Goal: Navigation & Orientation: Find specific page/section

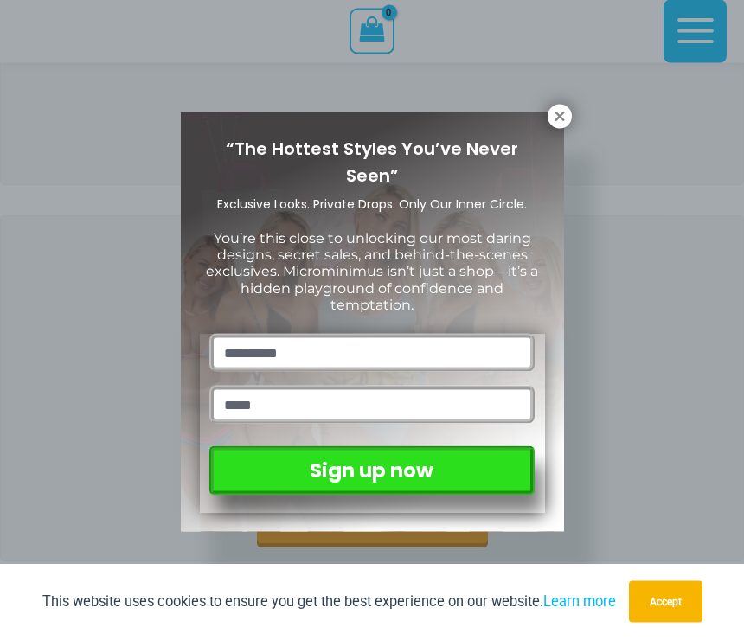
scroll to position [190, 0]
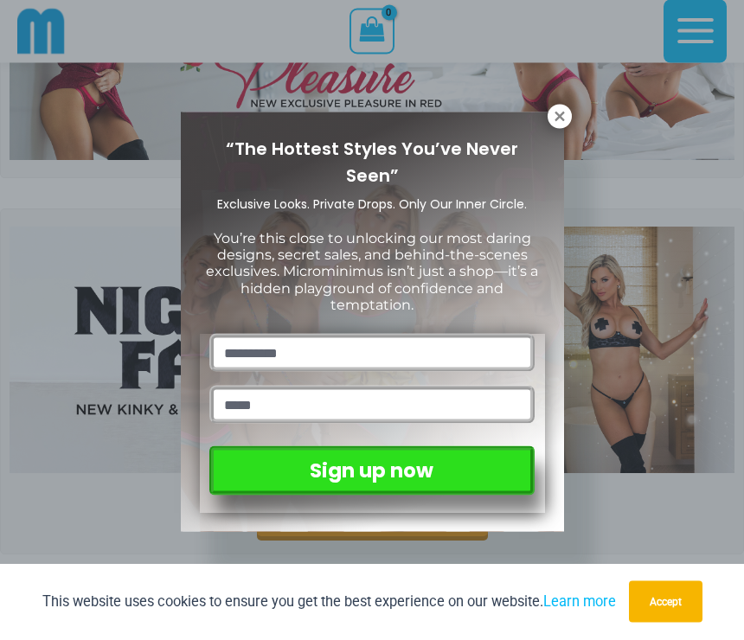
click at [555, 120] on icon at bounding box center [559, 117] width 10 height 10
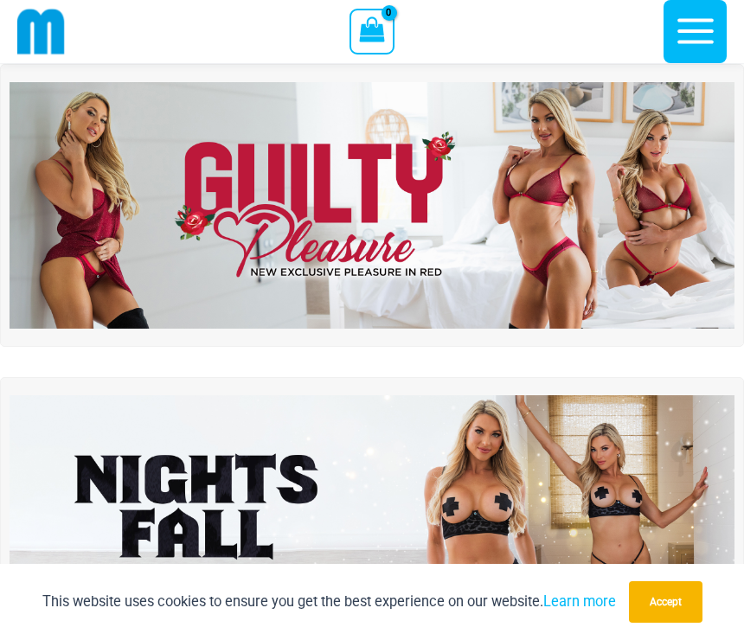
scroll to position [0, 0]
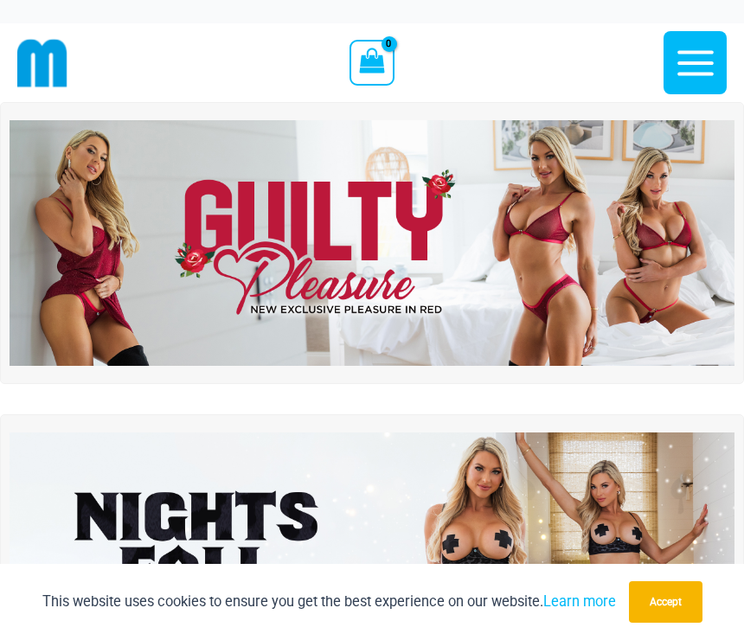
click at [708, 75] on icon "button" at bounding box center [695, 63] width 43 height 43
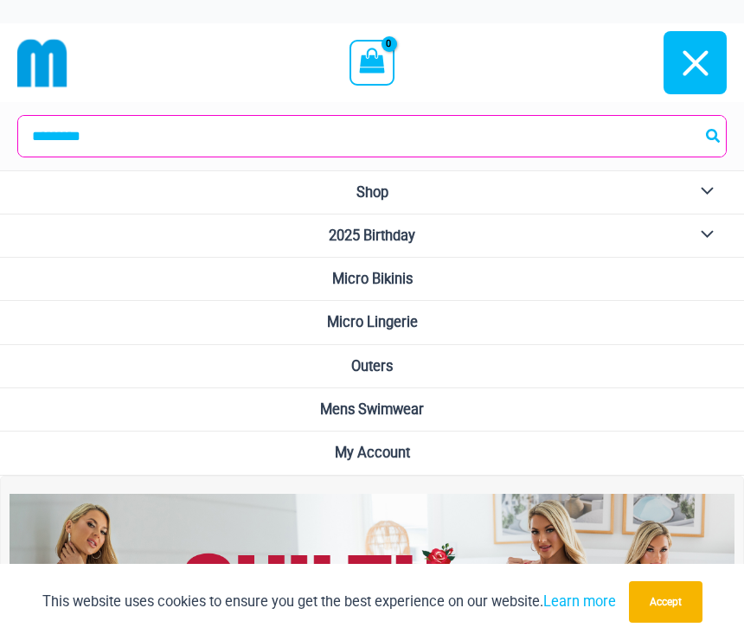
click at [414, 229] on span "2025 Birthday" at bounding box center [372, 235] width 86 height 16
click at [417, 274] on link "Micro Bikinis" at bounding box center [372, 279] width 744 height 43
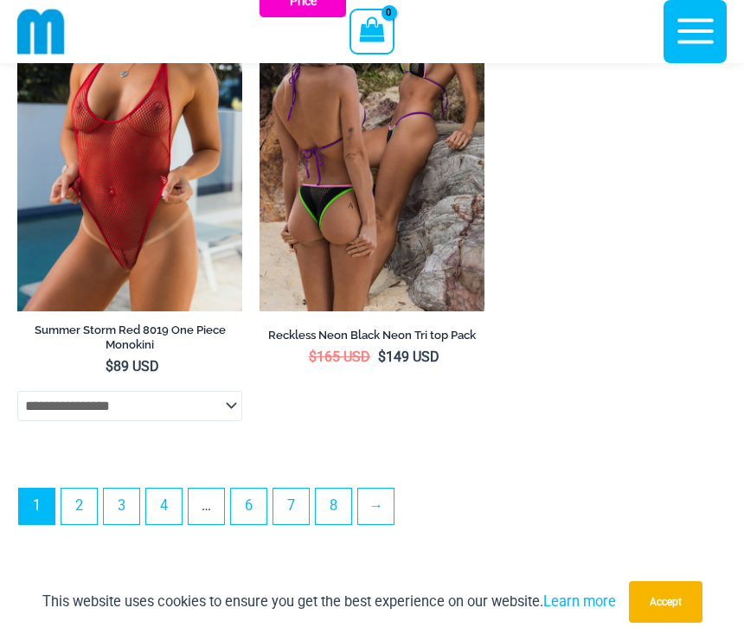
scroll to position [5568, 0]
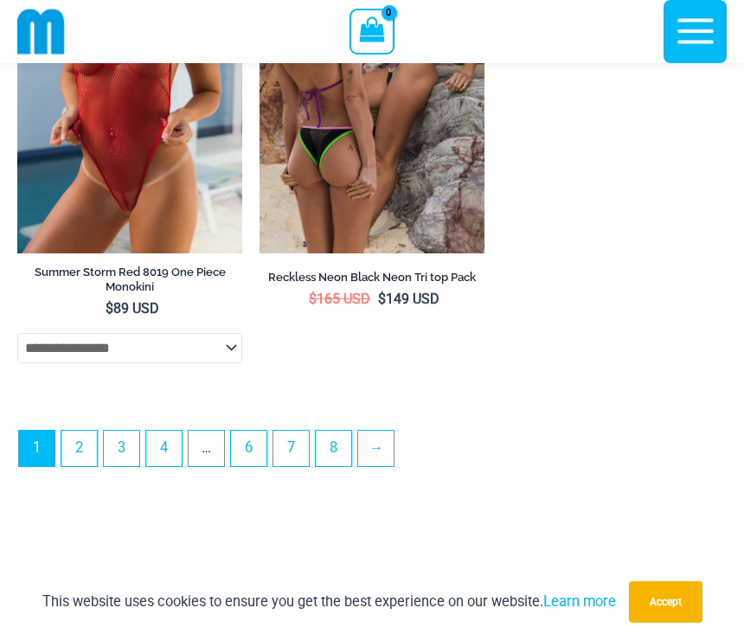
click at [81, 466] on link "2" at bounding box center [78, 448] width 35 height 35
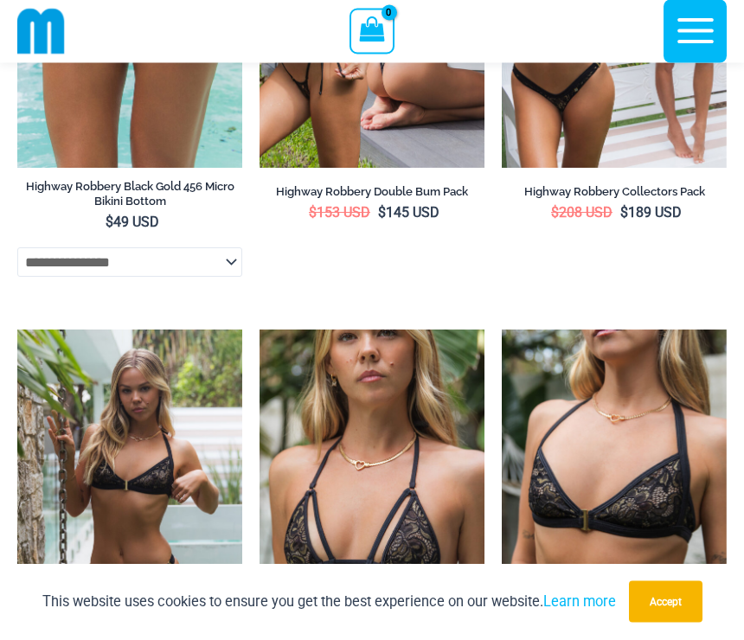
scroll to position [4236, 0]
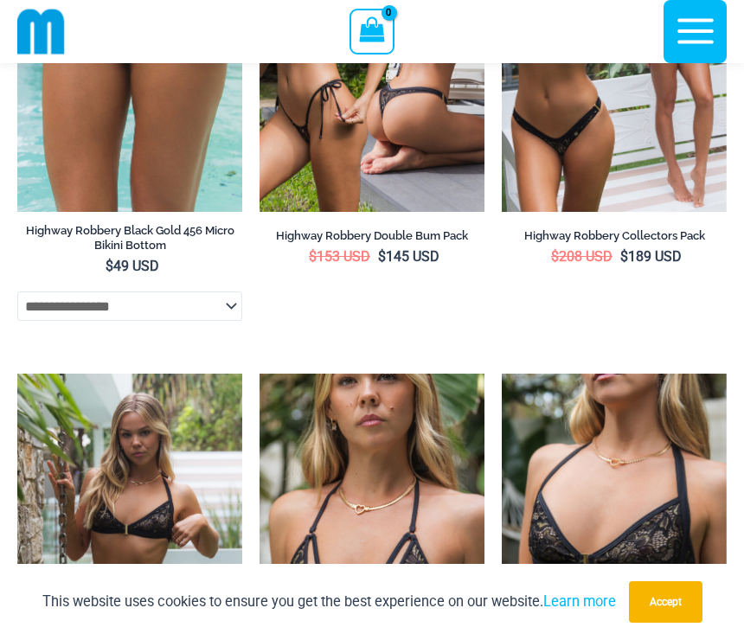
click at [706, 50] on icon "button" at bounding box center [695, 31] width 43 height 43
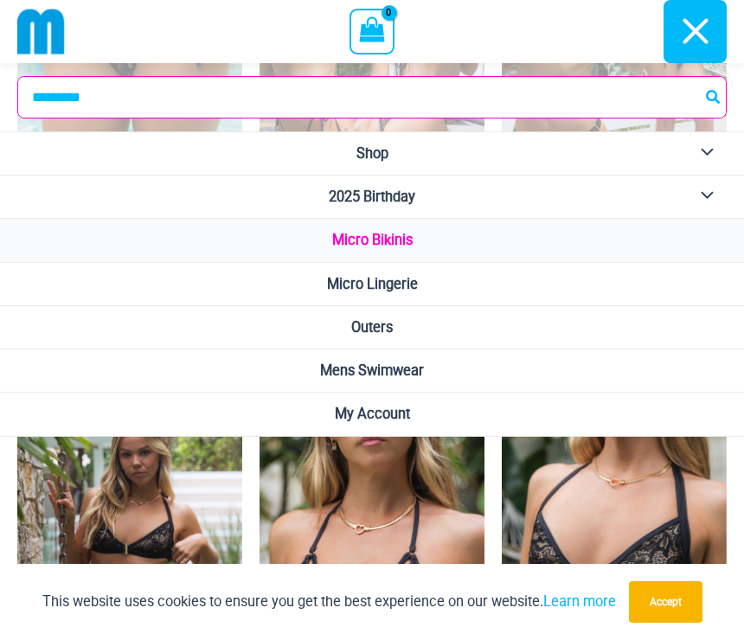
scroll to position [4204, 0]
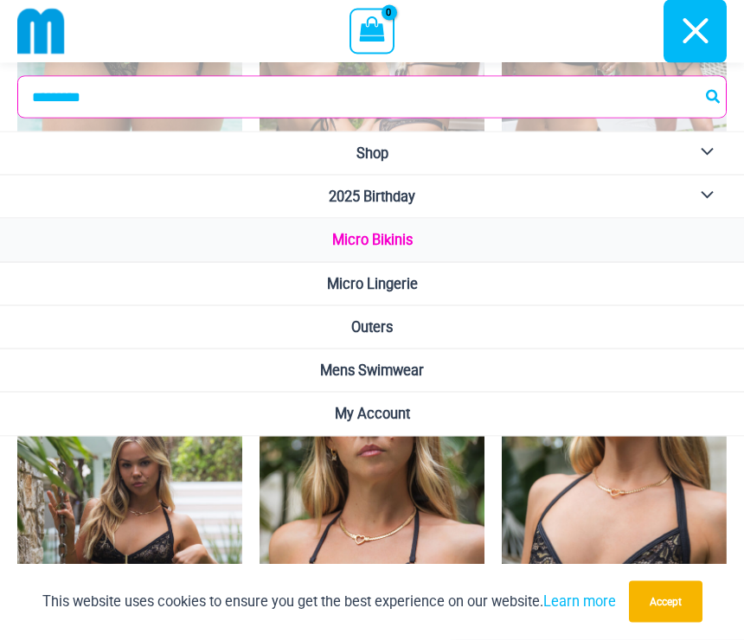
click at [418, 366] on span "Mens Swimwear" at bounding box center [372, 370] width 104 height 16
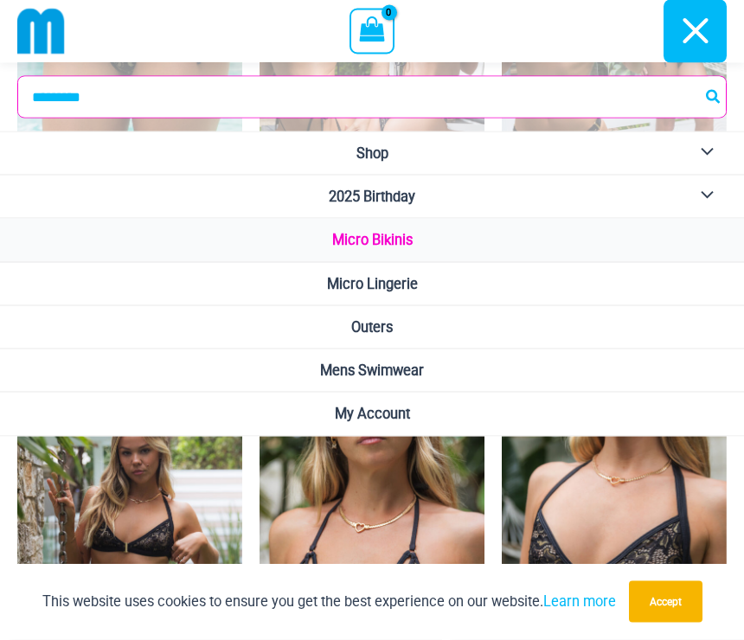
scroll to position [4217, 0]
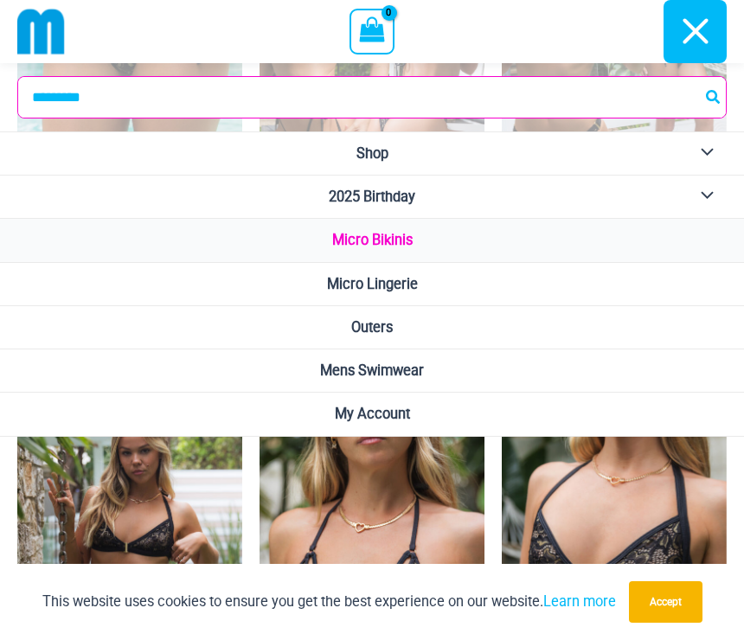
click at [422, 284] on link "Micro Lingerie" at bounding box center [372, 284] width 744 height 43
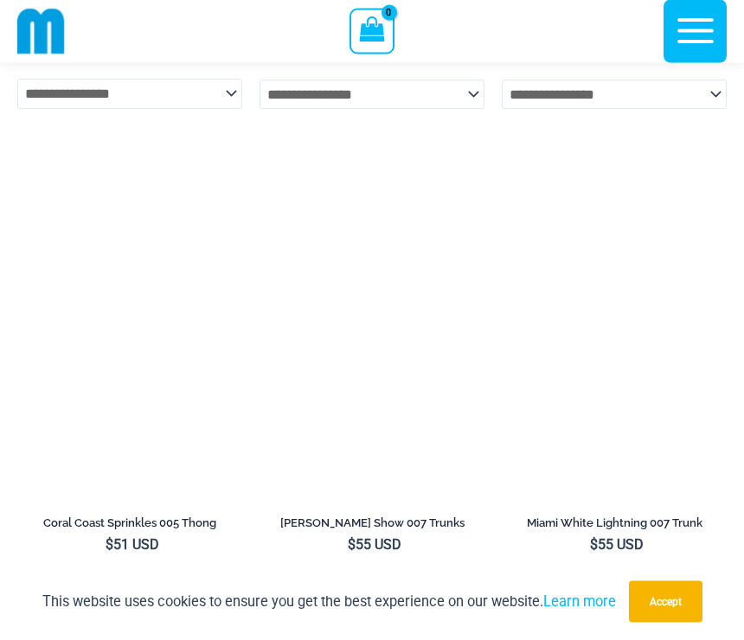
scroll to position [3567, 0]
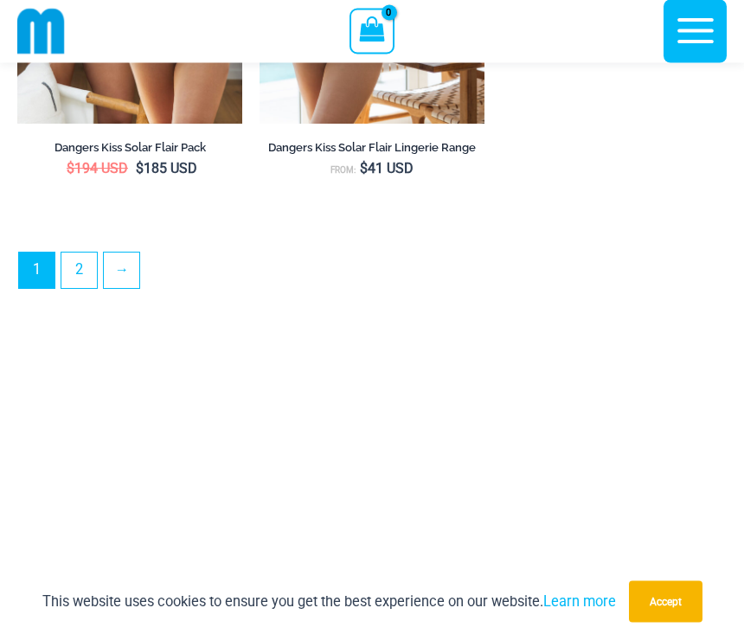
scroll to position [5320, 0]
click at [79, 288] on link "2" at bounding box center [78, 270] width 35 height 35
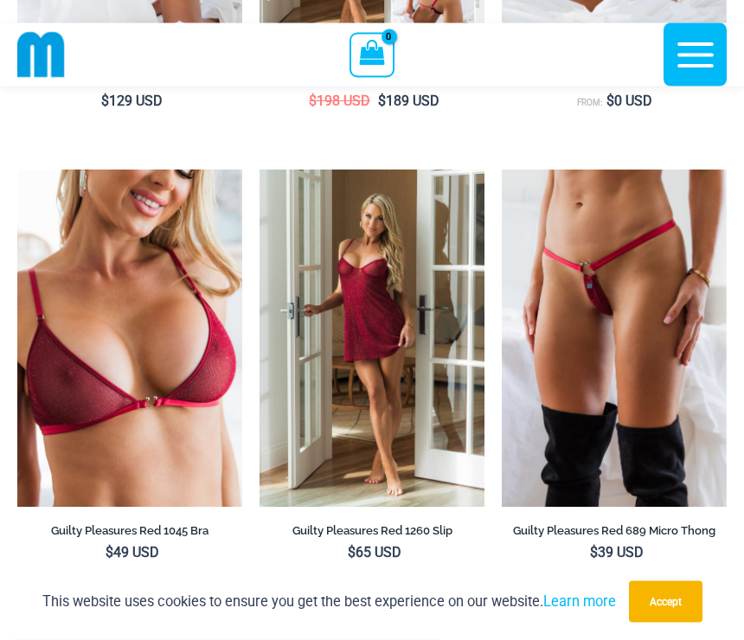
scroll to position [0, 0]
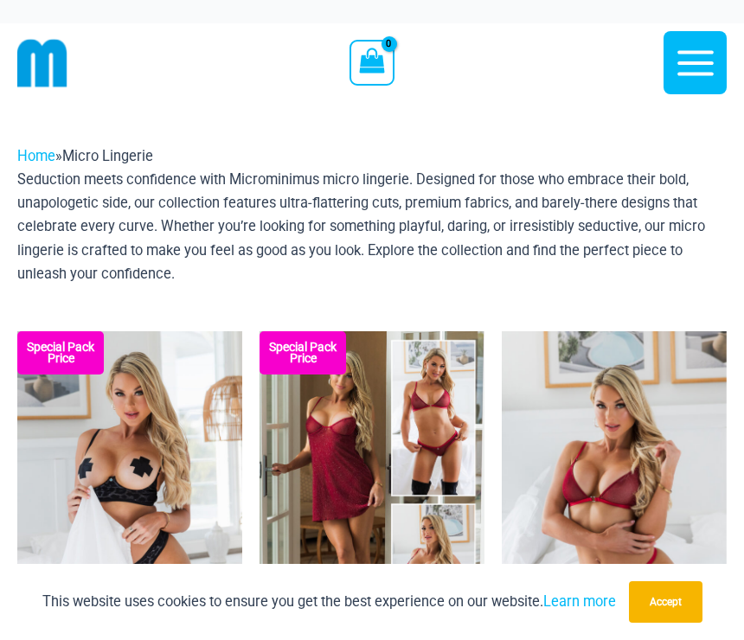
click at [699, 79] on icon "button" at bounding box center [695, 63] width 43 height 43
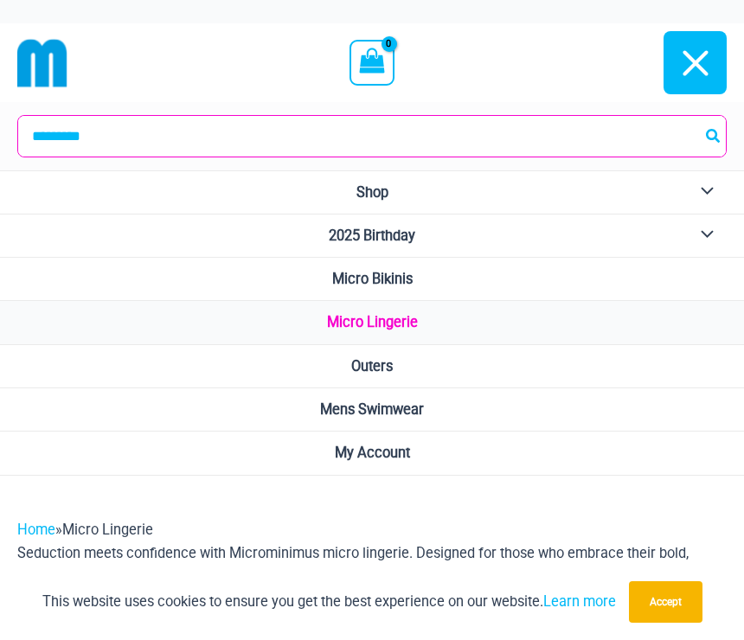
click at [401, 362] on link "Outers" at bounding box center [372, 366] width 744 height 43
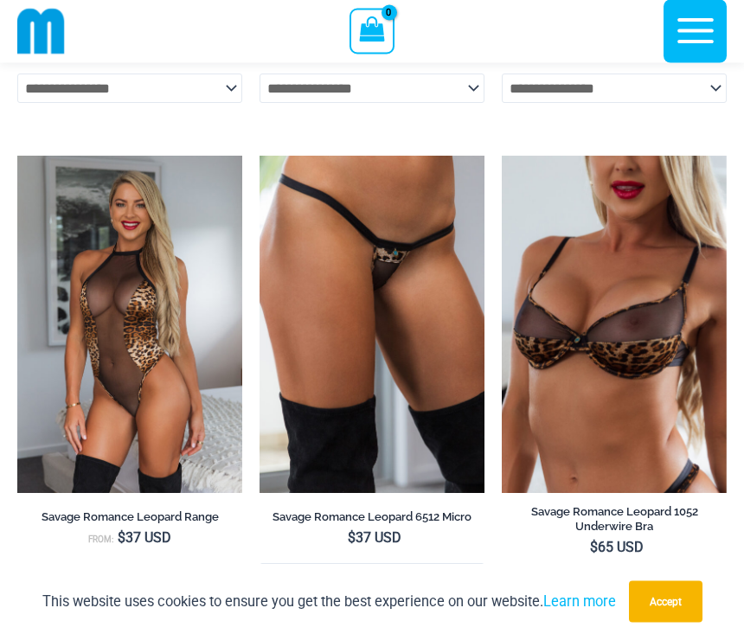
scroll to position [4416, 0]
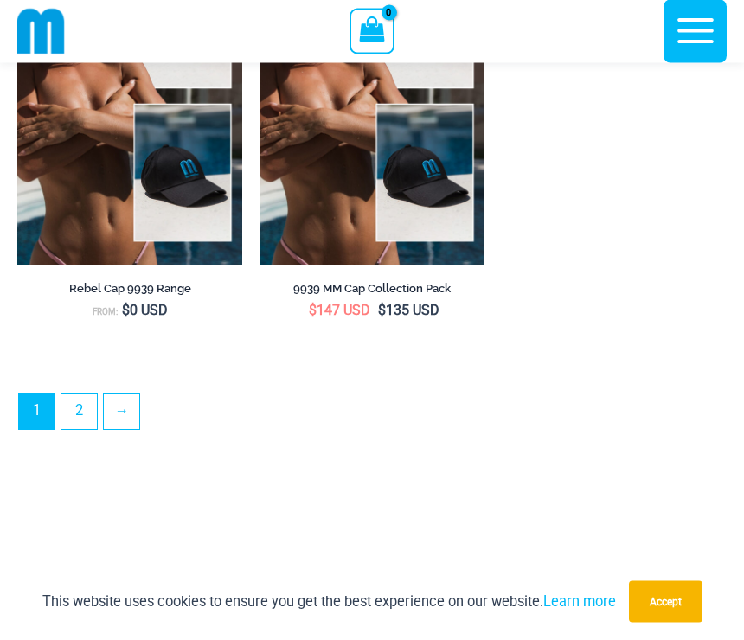
scroll to position [5217, 0]
click at [86, 429] on link "2" at bounding box center [78, 411] width 35 height 35
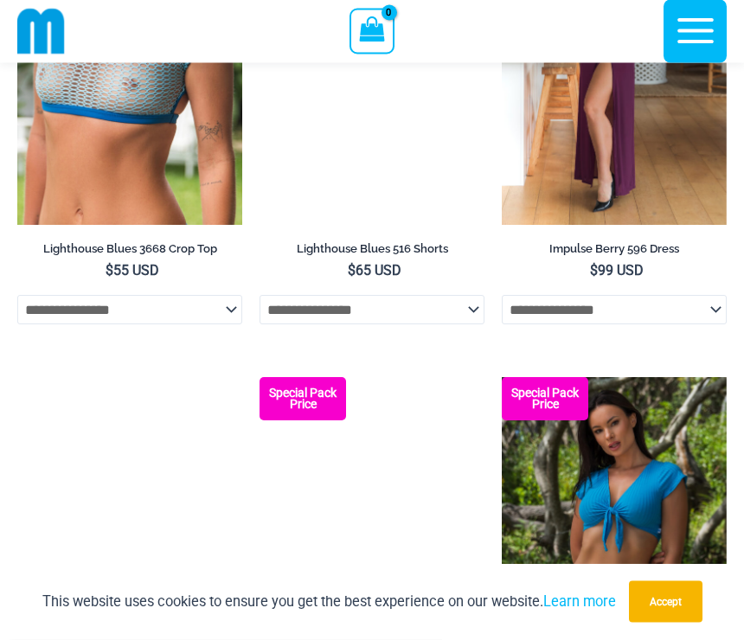
scroll to position [2784, 0]
